Goal: Information Seeking & Learning: Ask a question

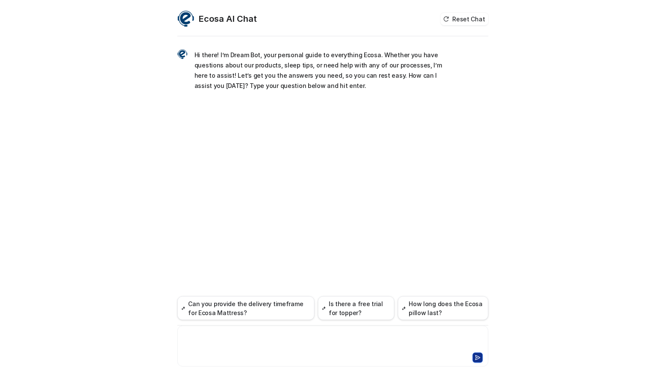
drag, startPoint x: 271, startPoint y: 338, endPoint x: 276, endPoint y: 338, distance: 4.7
click at [271, 338] on div at bounding box center [333, 342] width 307 height 20
click at [271, 340] on div at bounding box center [333, 342] width 307 height 20
click at [235, 348] on div at bounding box center [333, 342] width 307 height 20
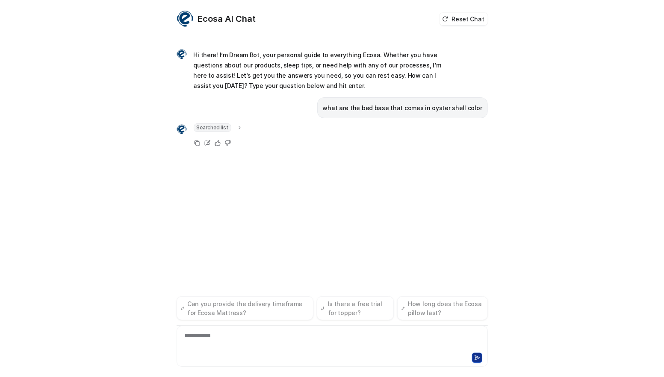
click at [88, 280] on div "**********" at bounding box center [332, 188] width 664 height 377
click at [372, 108] on p "what are the bed base that comes in oyster shell color" at bounding box center [402, 108] width 159 height 10
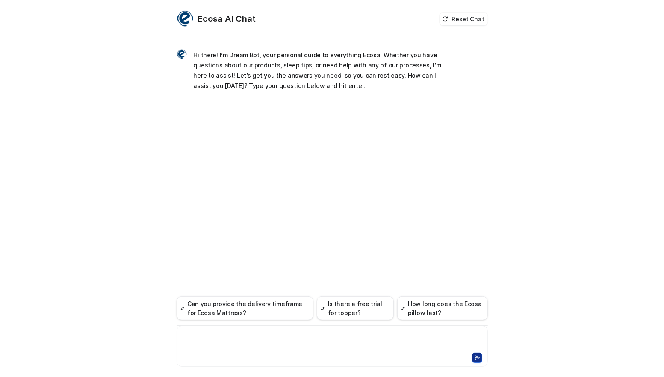
click at [257, 348] on div at bounding box center [332, 342] width 307 height 20
paste div
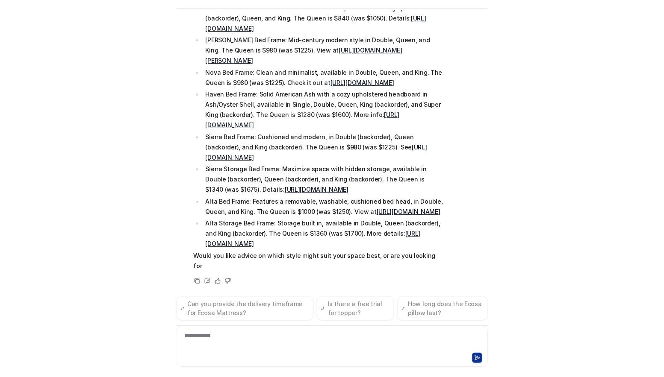
scroll to position [241, 0]
